Goal: Information Seeking & Learning: Understand process/instructions

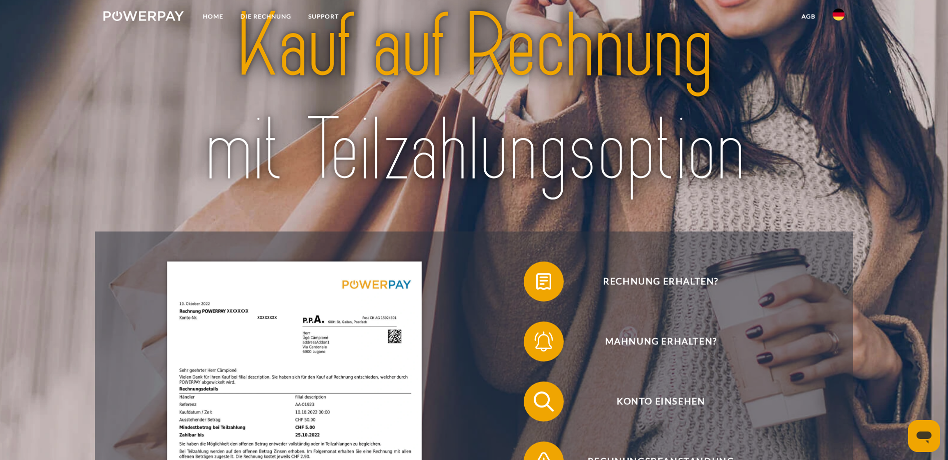
scroll to position [150, 0]
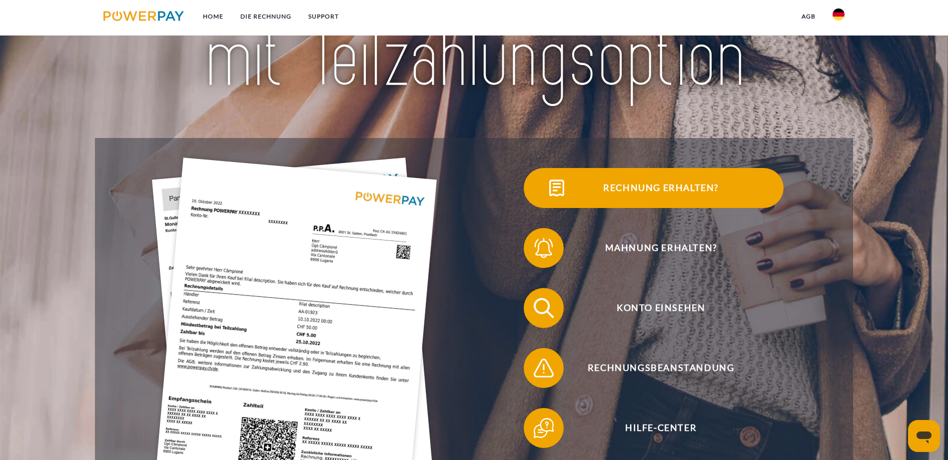
click at [538, 208] on span "Rechnung erhalten?" at bounding box center [660, 188] width 245 height 40
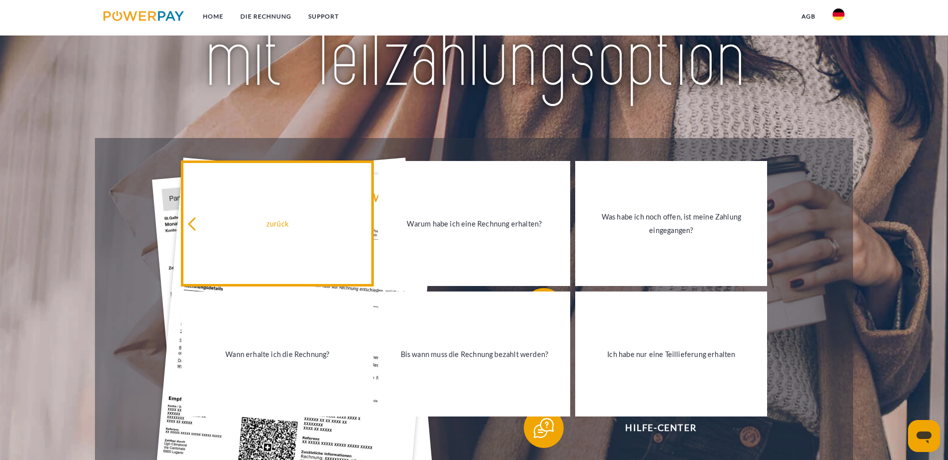
click at [313, 230] on div "zurück" at bounding box center [277, 222] width 180 height 13
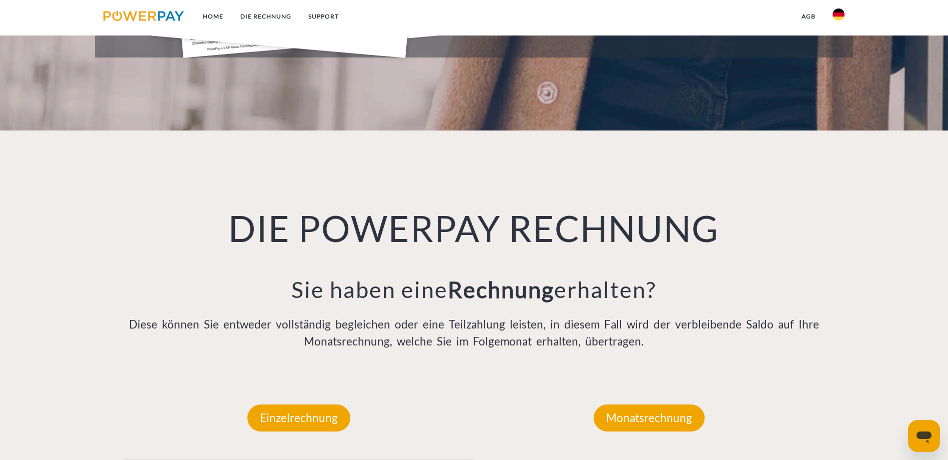
scroll to position [650, 0]
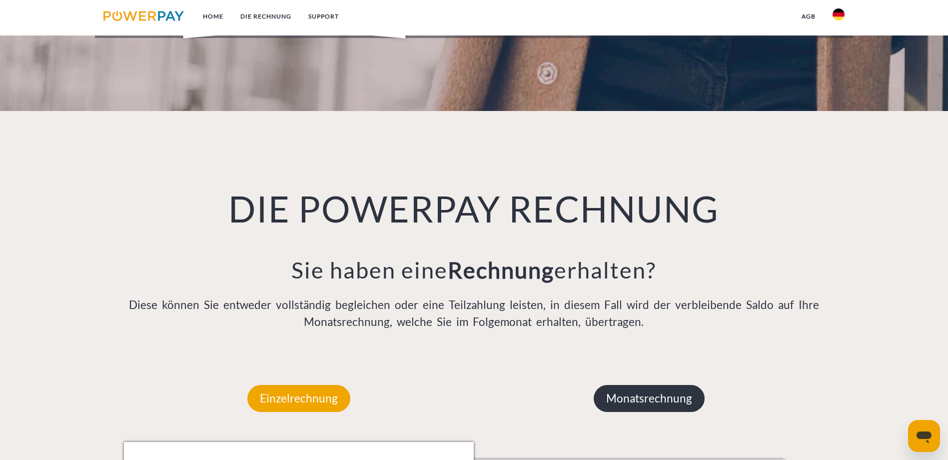
click at [626, 385] on p "Monatsrechnung" at bounding box center [649, 398] width 111 height 27
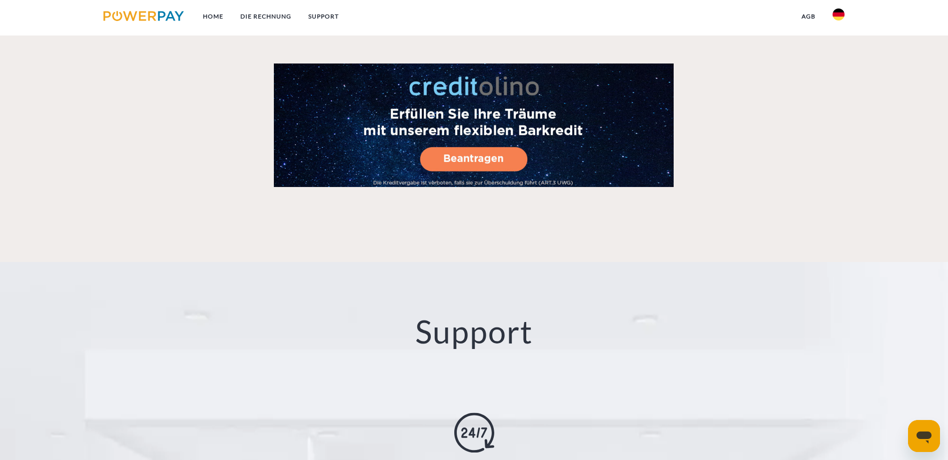
scroll to position [1700, 0]
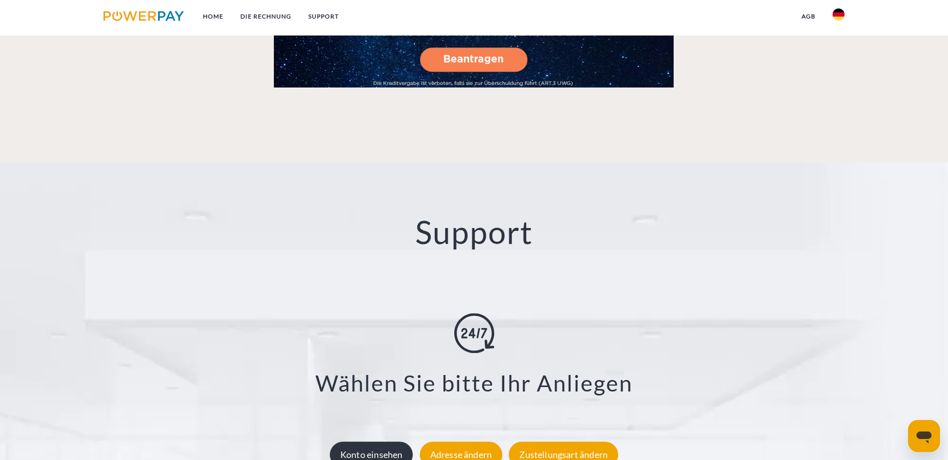
click at [387, 441] on div "Konto einsehen" at bounding box center [371, 454] width 83 height 26
